Goal: Check status: Check status

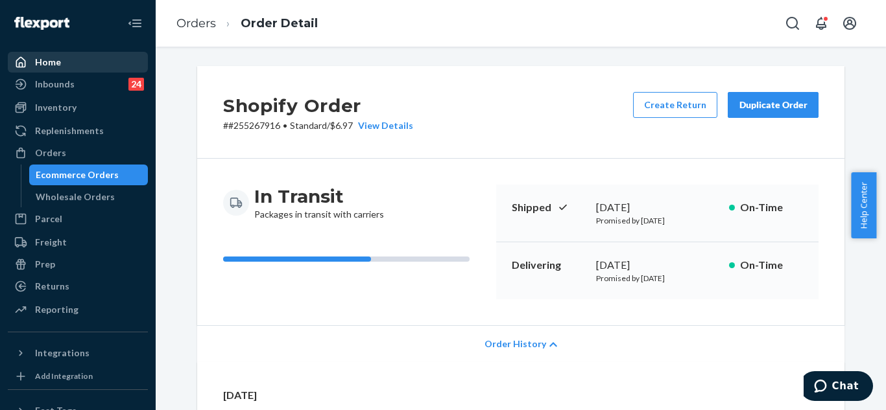
click at [73, 64] on div "Home" at bounding box center [77, 62] width 137 height 18
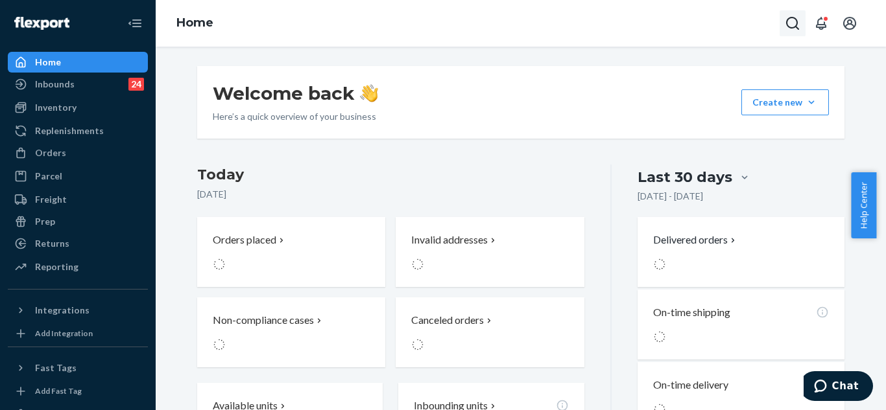
click at [787, 25] on icon "Open Search Box" at bounding box center [792, 23] width 13 height 13
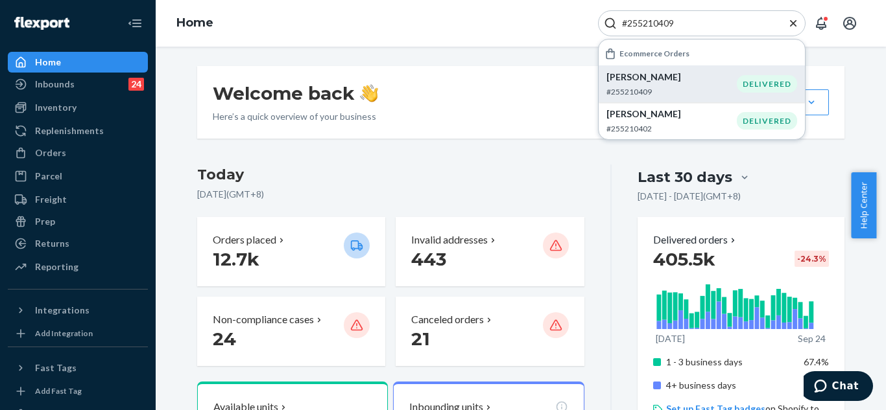
type input "#255210409"
click at [694, 80] on p "[PERSON_NAME]" at bounding box center [671, 77] width 130 height 13
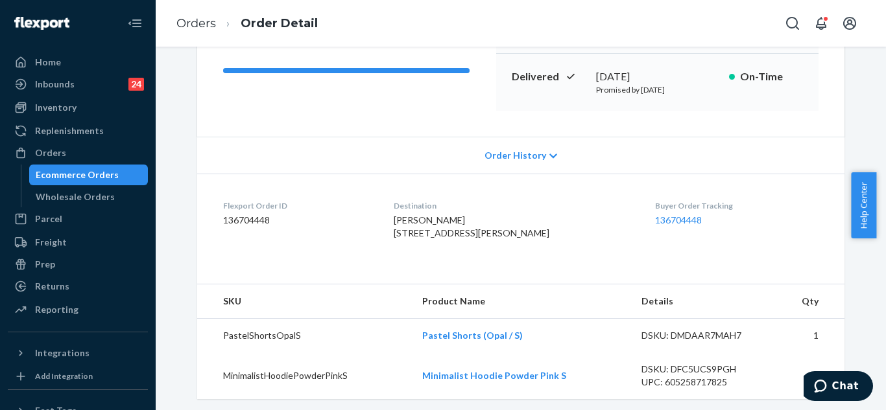
scroll to position [195, 0]
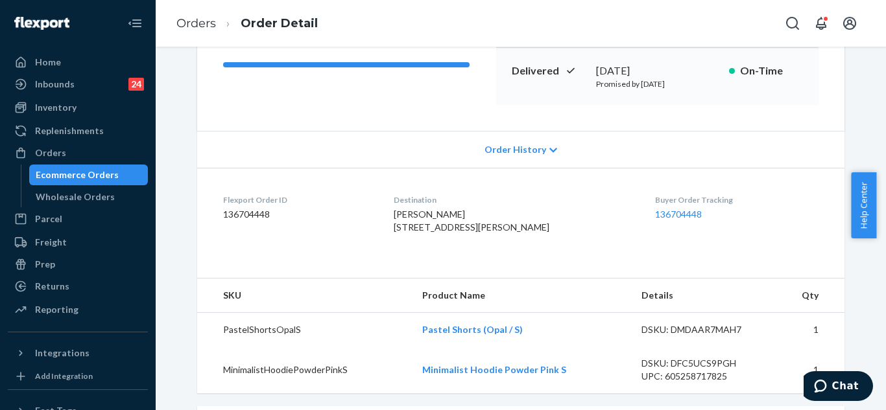
click at [525, 148] on span "Order History" at bounding box center [515, 149] width 62 height 13
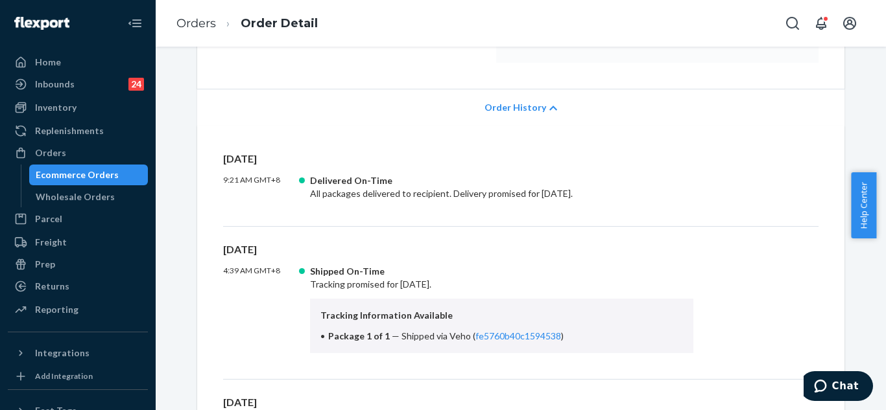
scroll to position [259, 0]
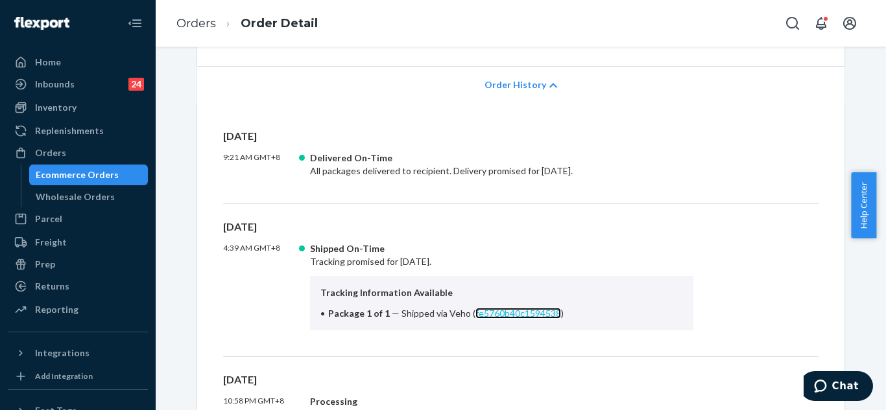
click at [504, 314] on link "fe5760b40c1594538" at bounding box center [518, 313] width 86 height 11
drag, startPoint x: 440, startPoint y: 313, endPoint x: 554, endPoint y: 313, distance: 114.1
click at [554, 313] on li "Package 1 of 1 — Shipped via Veho ( fe5760b40c1594538 )" at bounding box center [501, 313] width 362 height 13
copy span "Veho ( fe5760b40c1594538 )"
click at [798, 30] on icon "Open Search Box" at bounding box center [793, 24] width 16 height 16
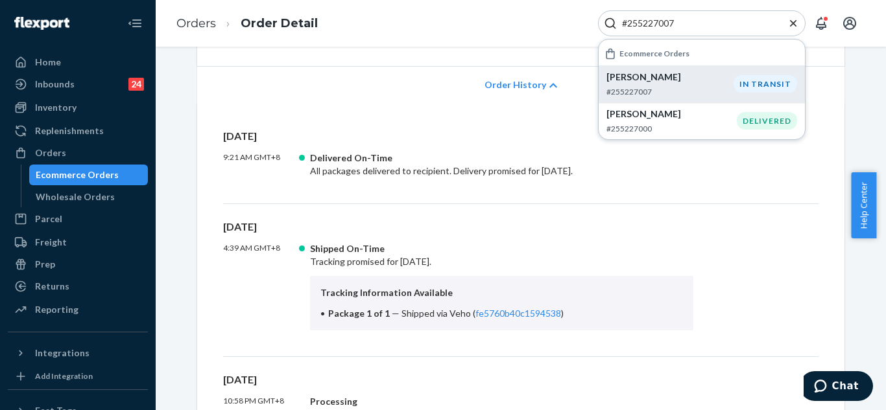
type input "#255227007"
click at [687, 80] on p "[PERSON_NAME]" at bounding box center [669, 77] width 127 height 13
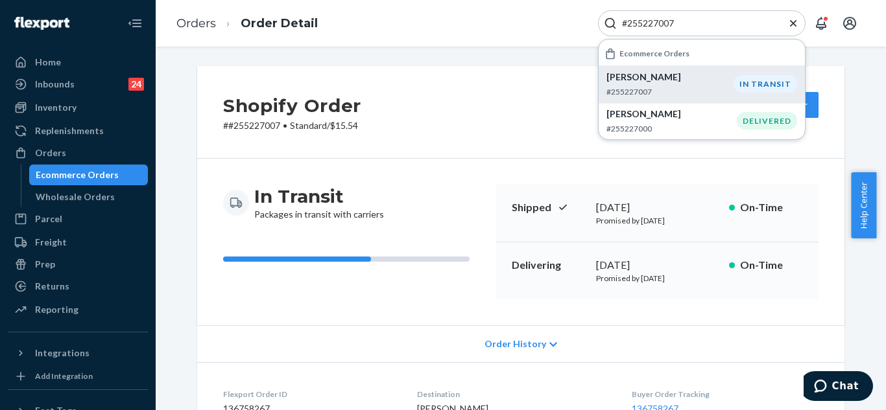
click at [788, 25] on icon "Close Search" at bounding box center [793, 23] width 13 height 13
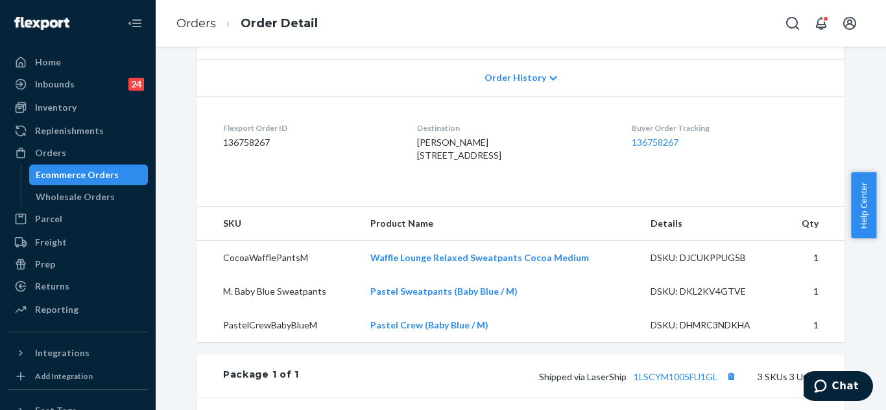
scroll to position [259, 0]
